Goal: Information Seeking & Learning: Learn about a topic

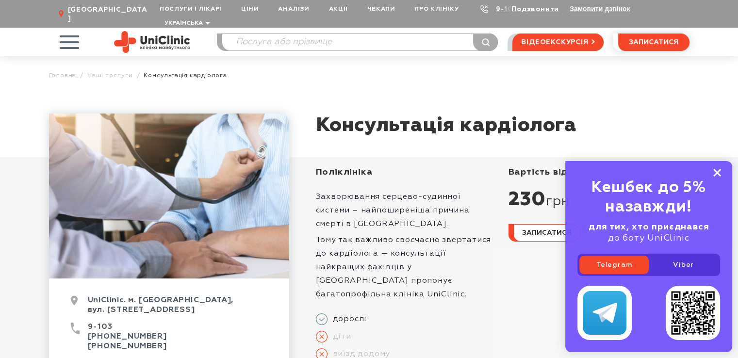
click at [718, 170] on rect at bounding box center [718, 173] width 8 height 8
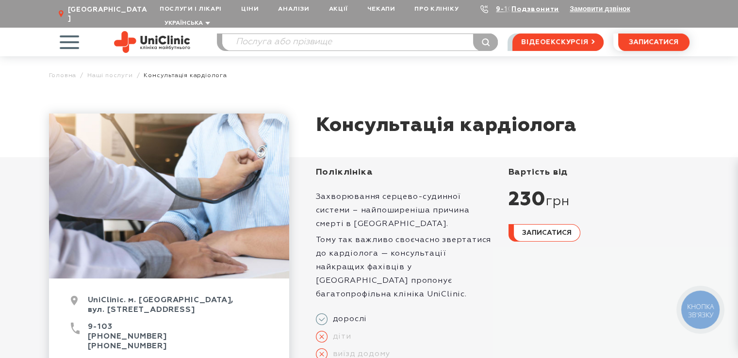
click at [387, 234] on p "Тому так важливо своєчасно звертатися до кардіолога — консультації найкращих фа…" at bounding box center [406, 268] width 181 height 68
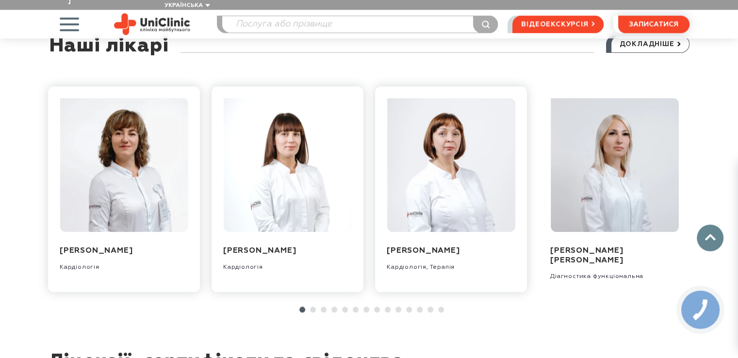
scroll to position [1107, 0]
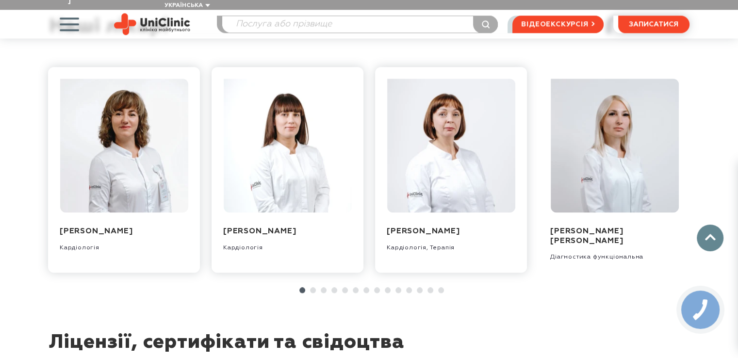
click at [312, 287] on link at bounding box center [313, 290] width 6 height 6
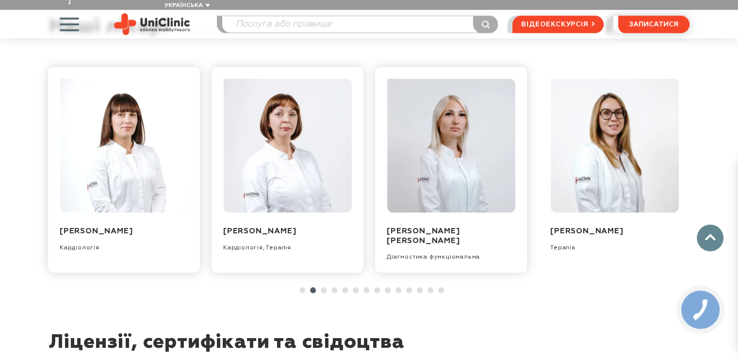
click at [322, 287] on link at bounding box center [324, 290] width 6 height 6
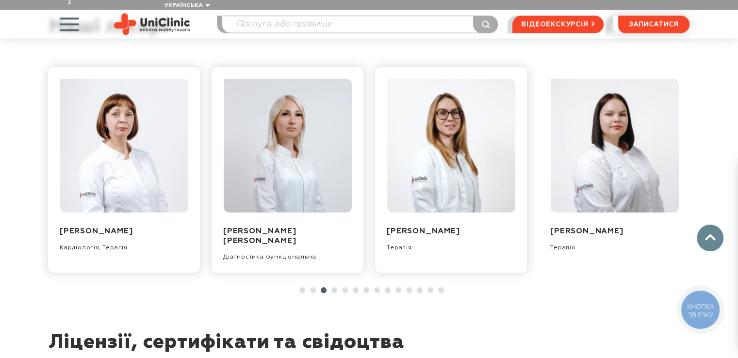
click at [332, 287] on link at bounding box center [335, 290] width 6 height 6
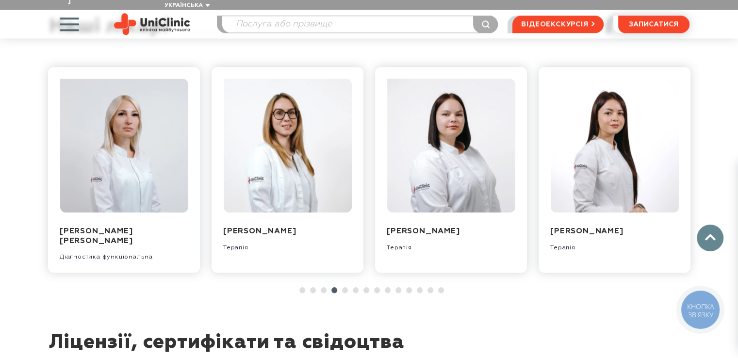
click at [343, 287] on link at bounding box center [345, 290] width 6 height 6
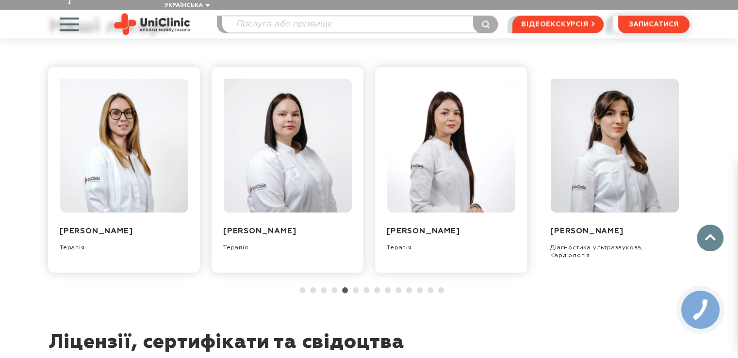
click at [355, 287] on link at bounding box center [356, 290] width 6 height 6
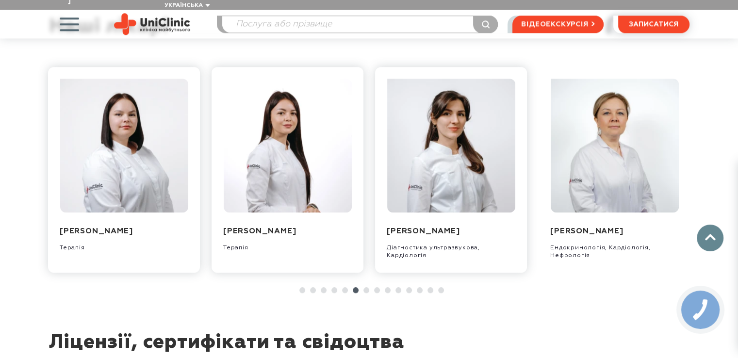
click at [366, 287] on link at bounding box center [367, 290] width 6 height 6
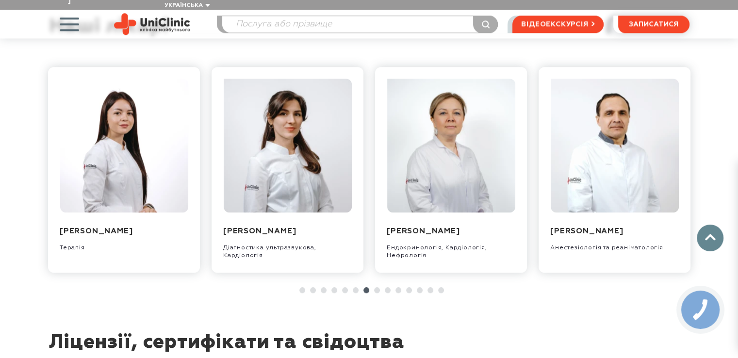
click at [376, 287] on link at bounding box center [377, 290] width 6 height 6
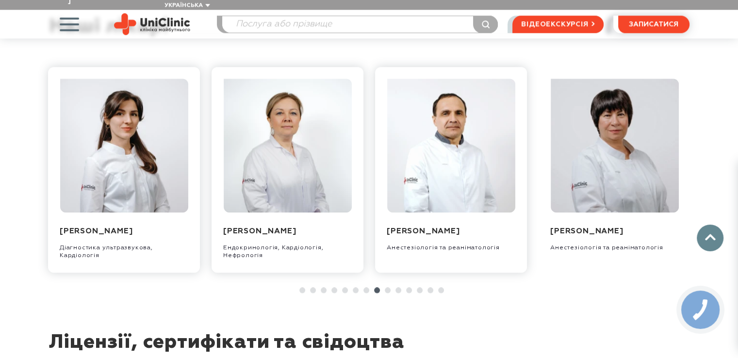
click at [387, 287] on link at bounding box center [388, 290] width 6 height 6
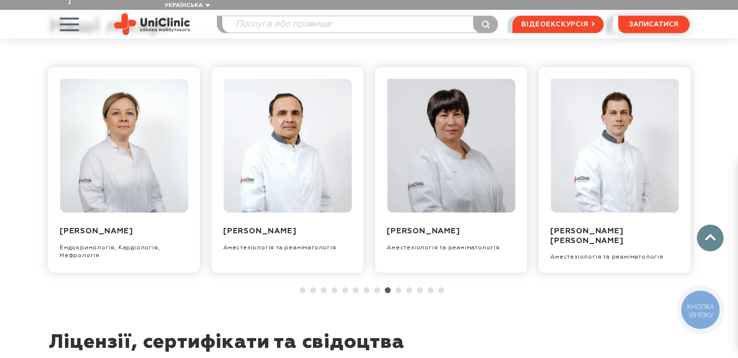
click at [398, 287] on link at bounding box center [399, 290] width 6 height 6
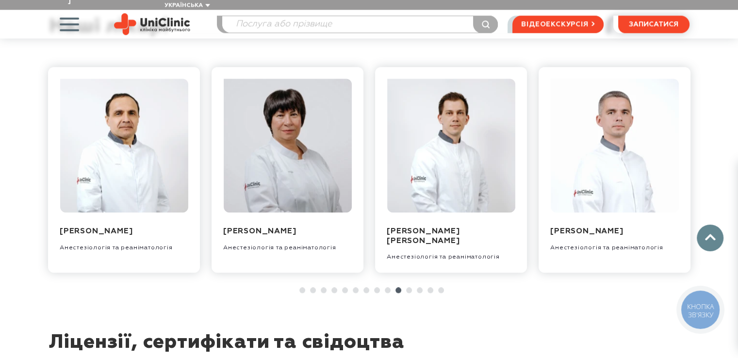
click at [410, 287] on link at bounding box center [409, 290] width 6 height 6
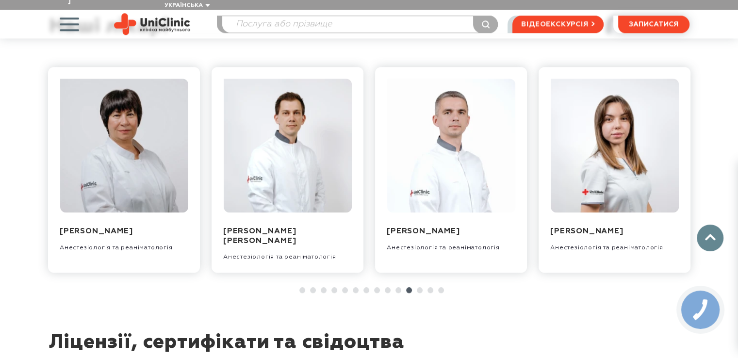
click at [417, 287] on link at bounding box center [420, 290] width 6 height 6
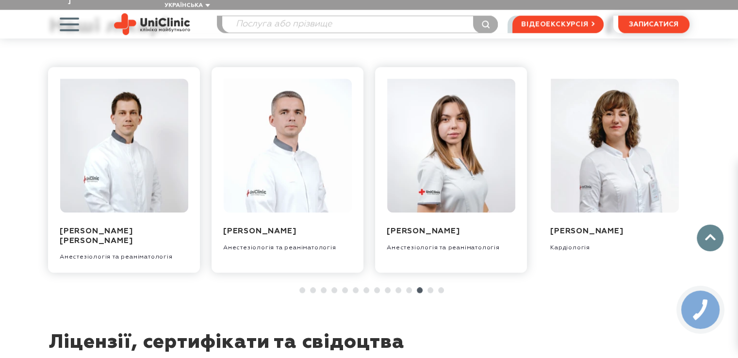
click at [431, 287] on link at bounding box center [431, 290] width 6 height 6
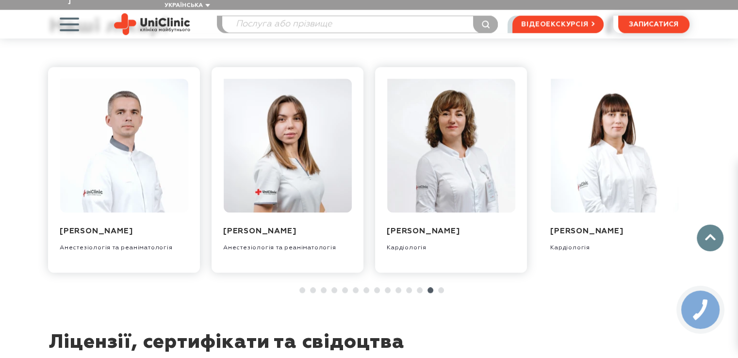
click at [442, 287] on link at bounding box center [441, 290] width 6 height 6
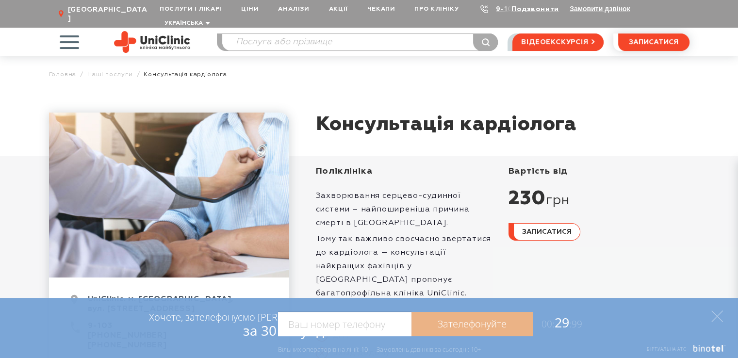
scroll to position [0, 0]
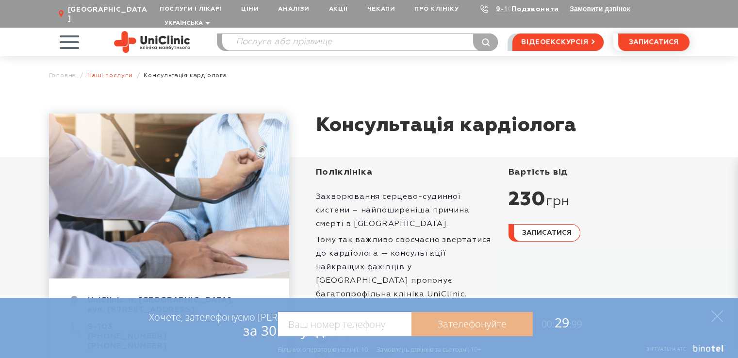
click at [117, 72] on link "Наші послуги" at bounding box center [110, 75] width 46 height 7
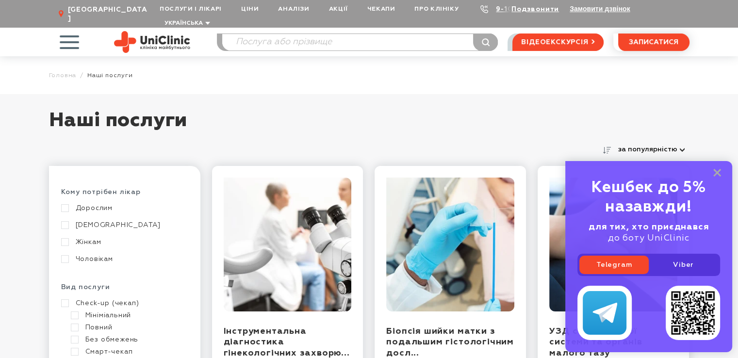
click at [65, 30] on span "button" at bounding box center [69, 42] width 40 height 40
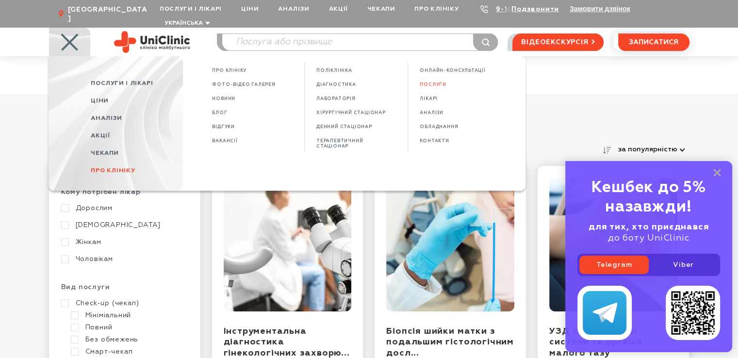
click at [117, 167] on span "Про клініку" at bounding box center [113, 170] width 44 height 6
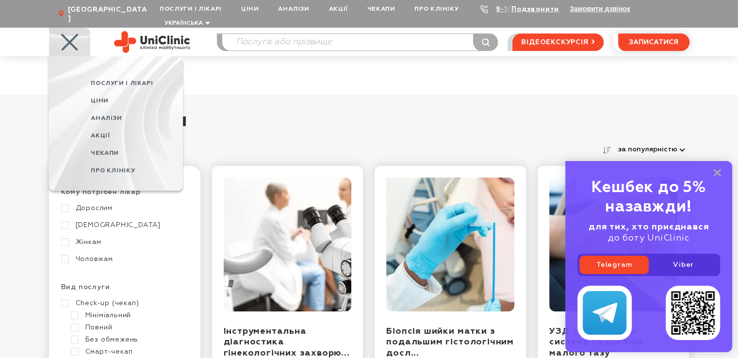
click at [119, 167] on span "Про клініку" at bounding box center [113, 170] width 44 height 6
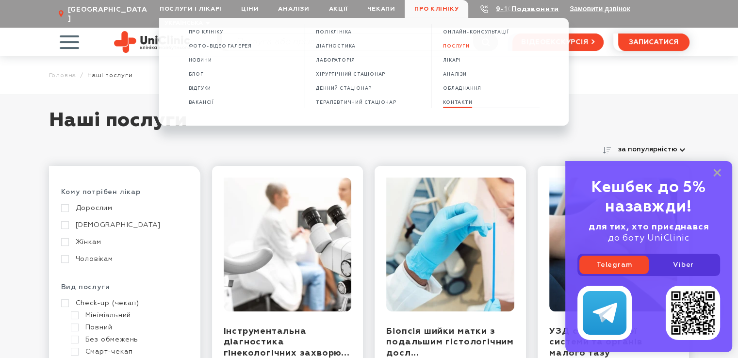
click at [462, 103] on span "КОНТАКТИ" at bounding box center [457, 102] width 29 height 5
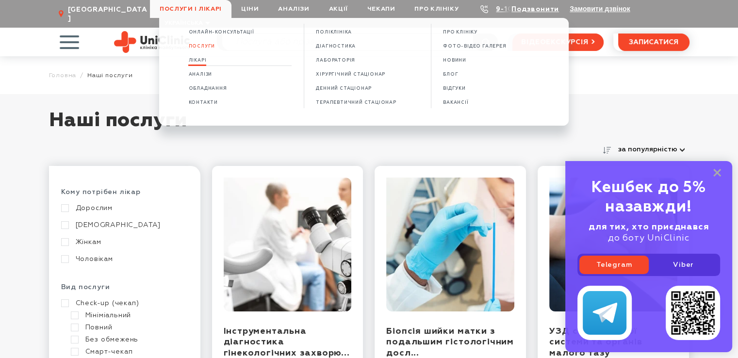
click at [198, 62] on span "Лікарі" at bounding box center [197, 60] width 18 height 5
click at [199, 62] on span "Лікарі" at bounding box center [197, 60] width 18 height 5
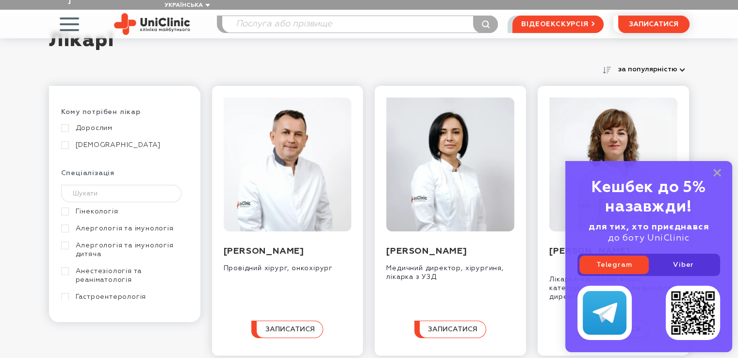
scroll to position [97, 0]
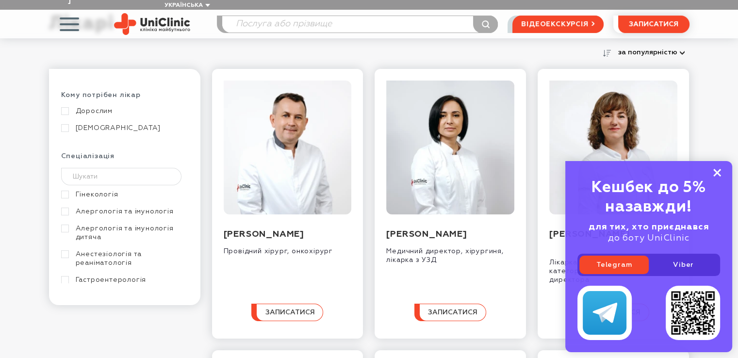
click at [715, 171] on rect at bounding box center [718, 173] width 8 height 8
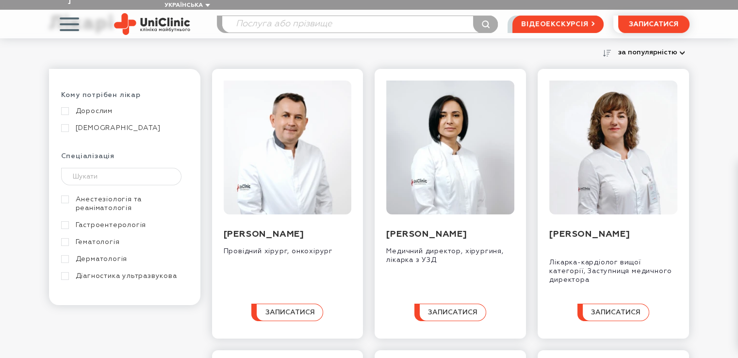
scroll to position [82, 0]
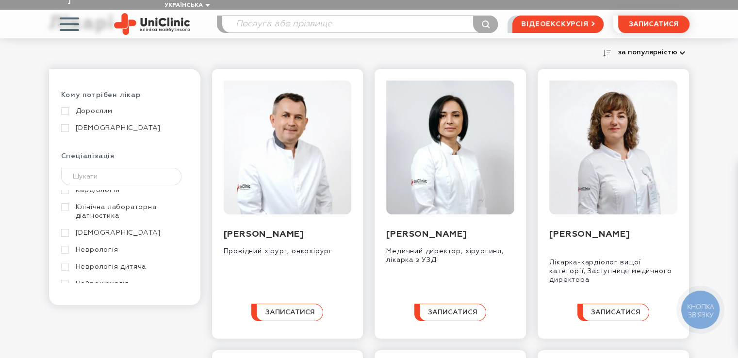
scroll to position [245, 0]
click at [184, 263] on div "Гінекологія Алергологія та імунологія Алергологія та імунологія дитяча Анестезі…" at bounding box center [124, 329] width 127 height 766
click at [67, 246] on link "Ревматологія" at bounding box center [123, 250] width 125 height 9
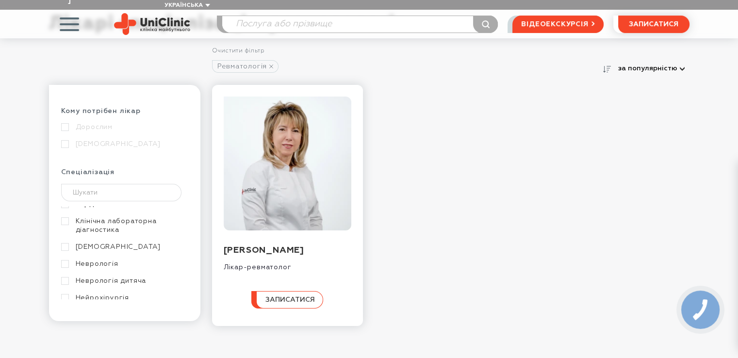
scroll to position [163, 0]
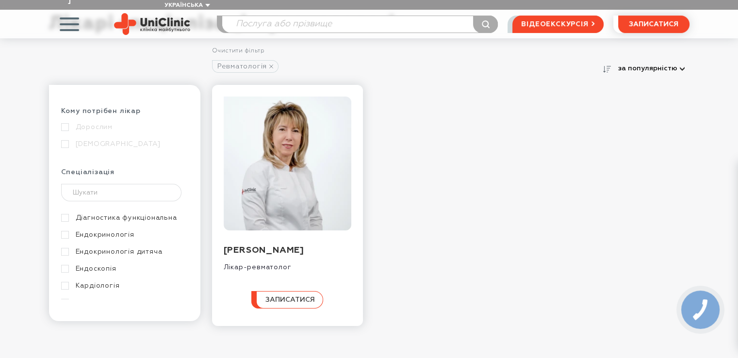
click at [67, 231] on link "Ендокринологія" at bounding box center [123, 235] width 125 height 9
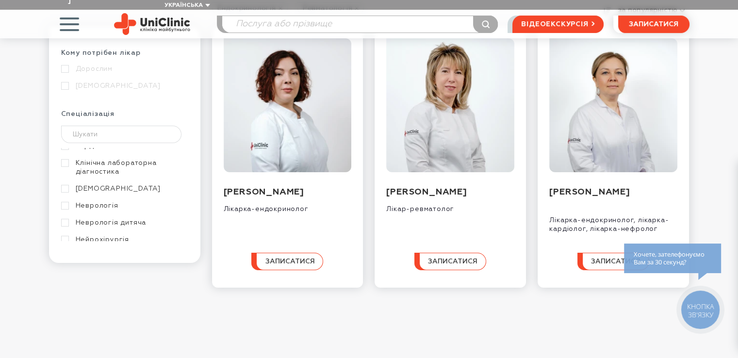
scroll to position [326, 0]
click at [67, 205] on link "Онкологія" at bounding box center [123, 209] width 125 height 9
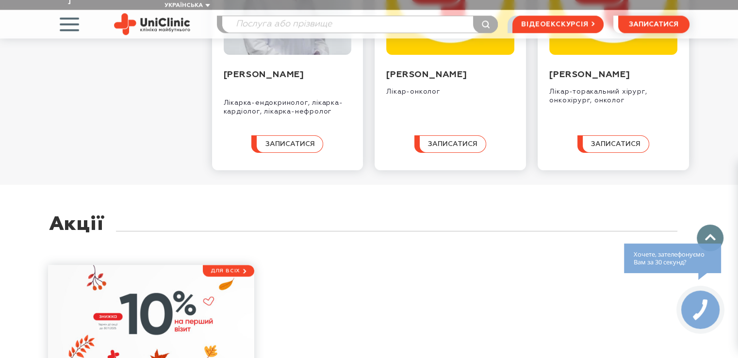
scroll to position [1126, 0]
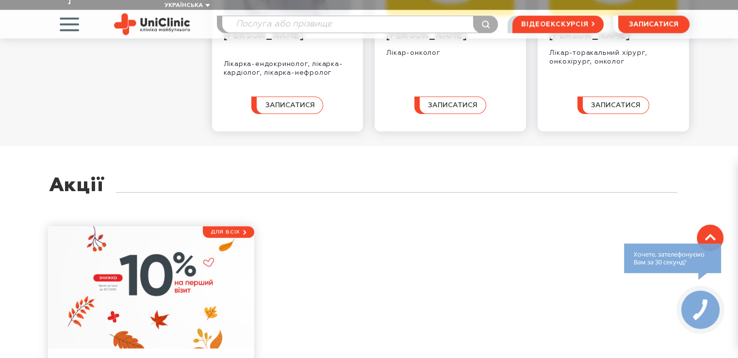
click at [713, 235] on icon at bounding box center [710, 237] width 11 height 7
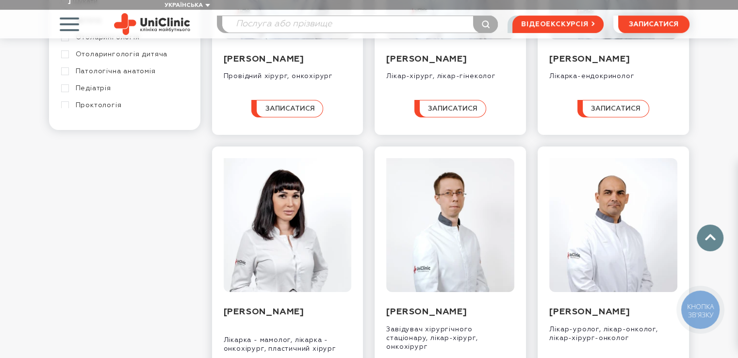
scroll to position [489, 0]
click at [70, 104] on link "Урологія" at bounding box center [123, 108] width 125 height 9
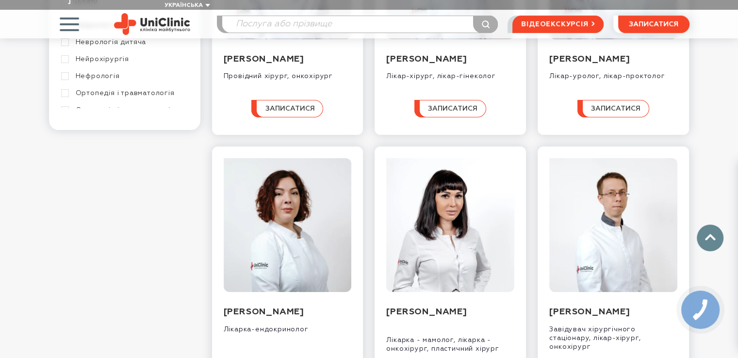
scroll to position [245, 0]
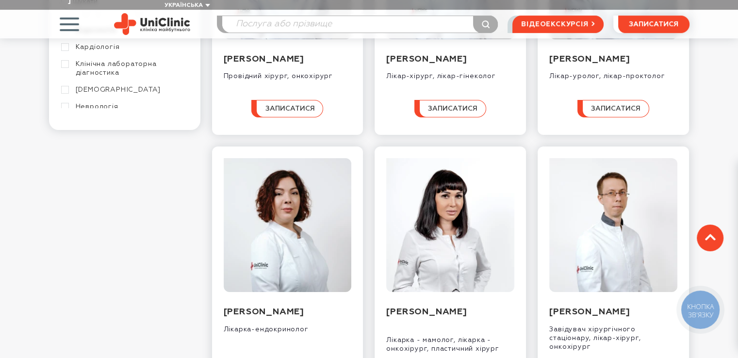
click at [709, 238] on icon at bounding box center [710, 237] width 11 height 7
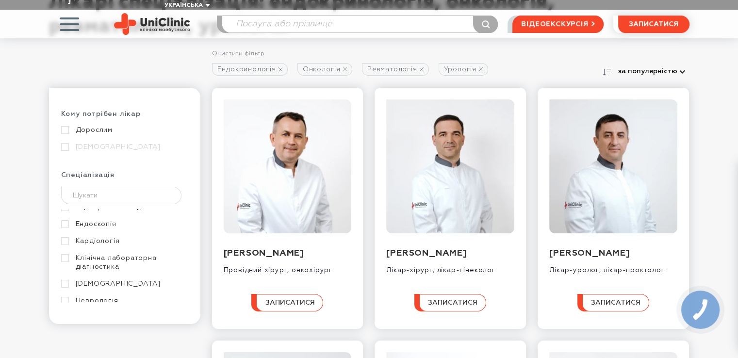
scroll to position [136, 0]
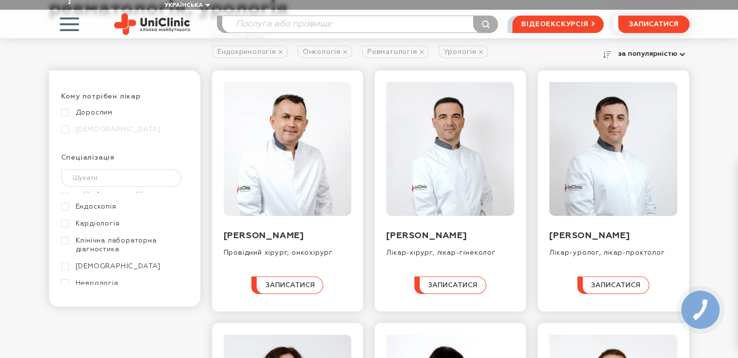
click at [184, 191] on div "Ендокринологія Онкологія Ревматологія Урологія Гінекологія Алергологія та імуно…" at bounding box center [124, 330] width 127 height 766
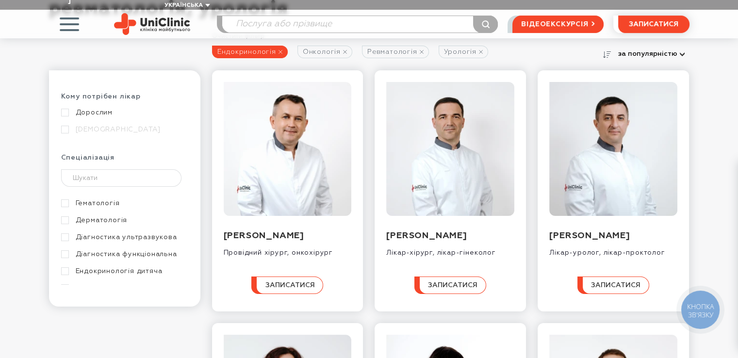
click at [282, 50] on icon at bounding box center [281, 52] width 4 height 4
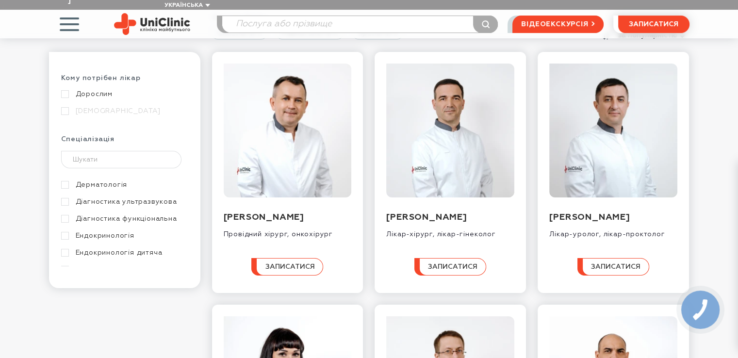
scroll to position [117, 0]
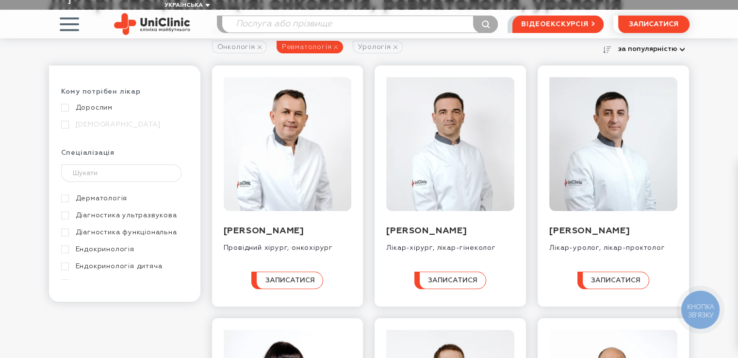
click at [336, 45] on use at bounding box center [336, 47] width 4 height 4
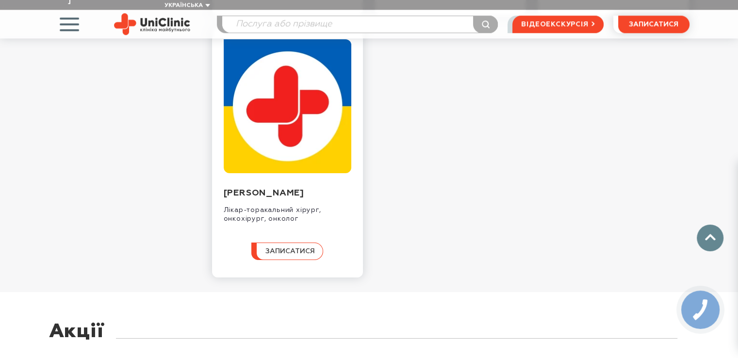
scroll to position [983, 0]
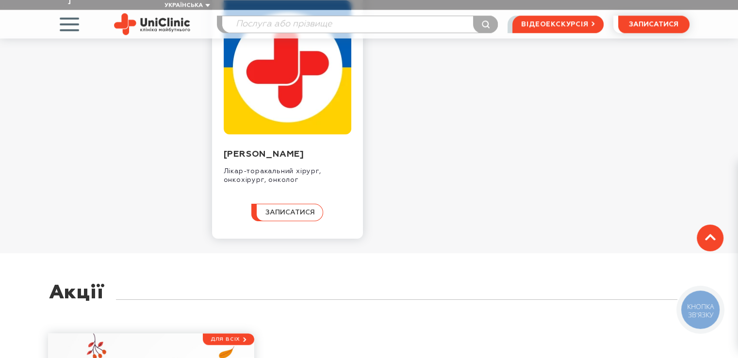
click at [712, 235] on icon at bounding box center [710, 237] width 11 height 7
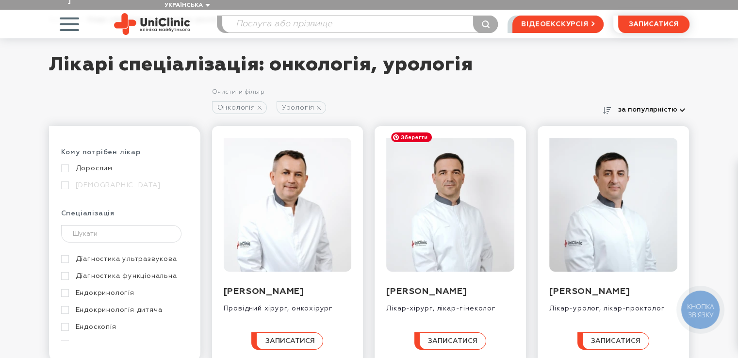
scroll to position [0, 0]
